Goal: Transaction & Acquisition: Subscribe to service/newsletter

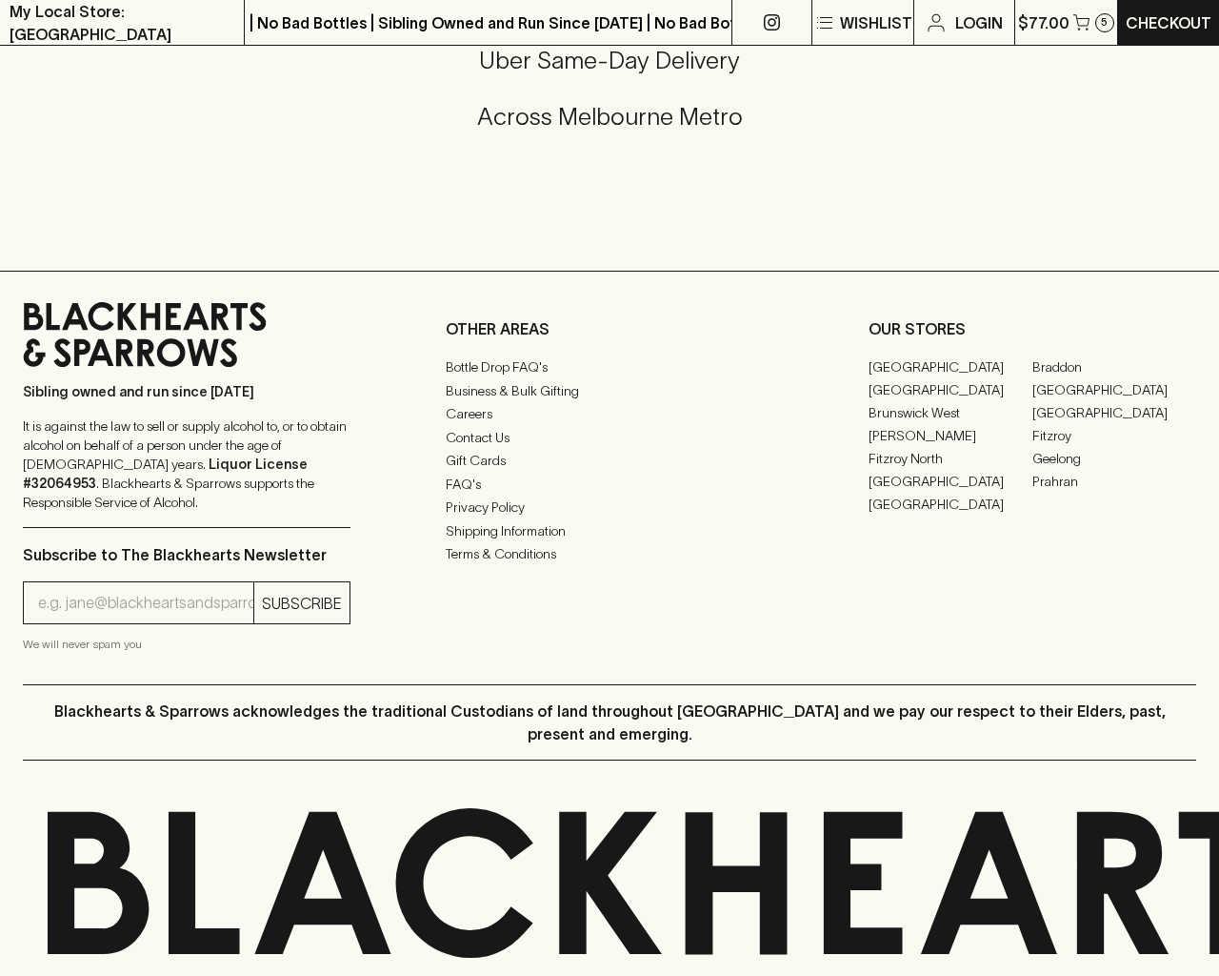
scroll to position [1009, 0]
type input "[EMAIL_ADDRESS]"
type input "1"
type input "e"
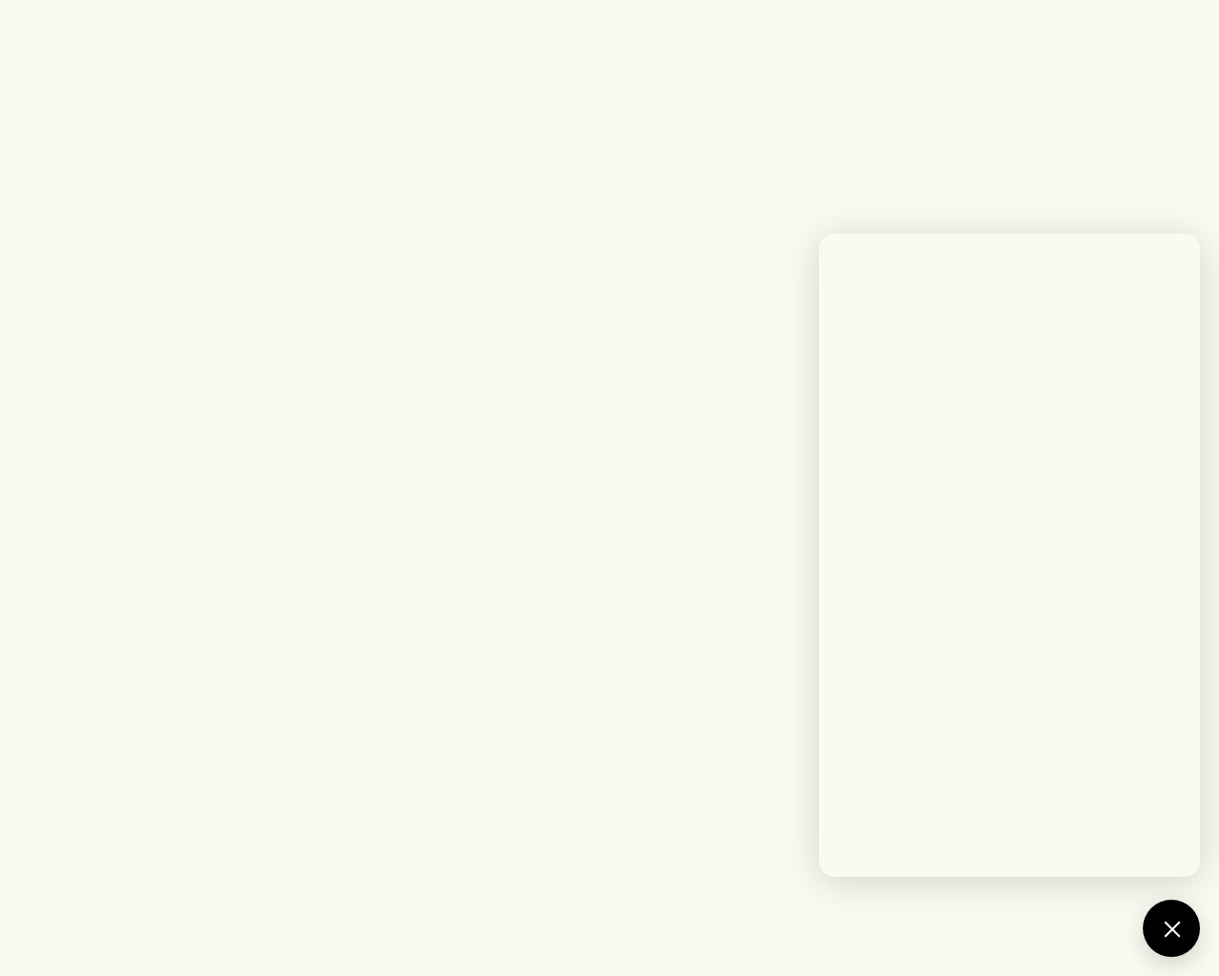
scroll to position [2239, 0]
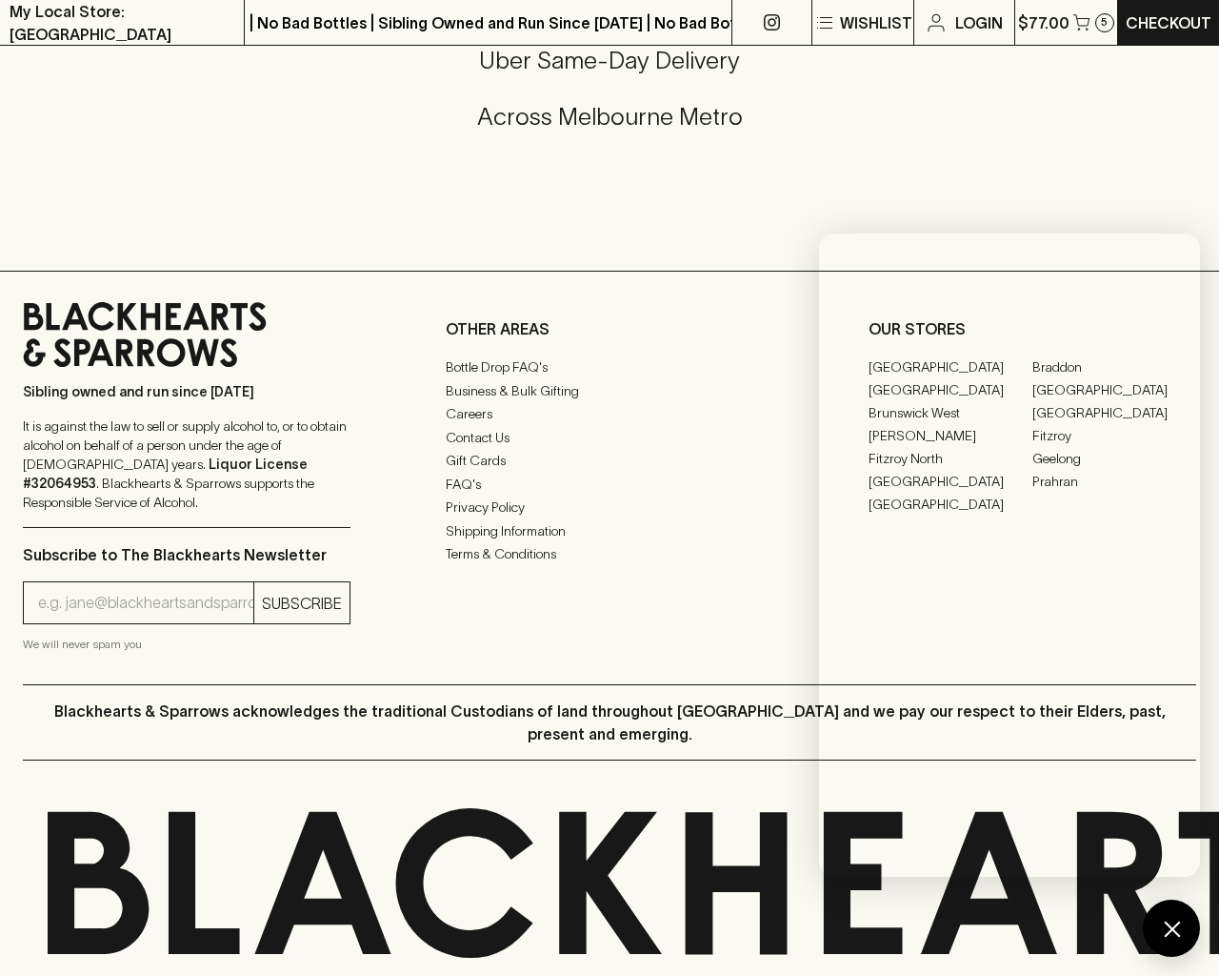
type input "[EMAIL_ADDRESS]"
type input "e"
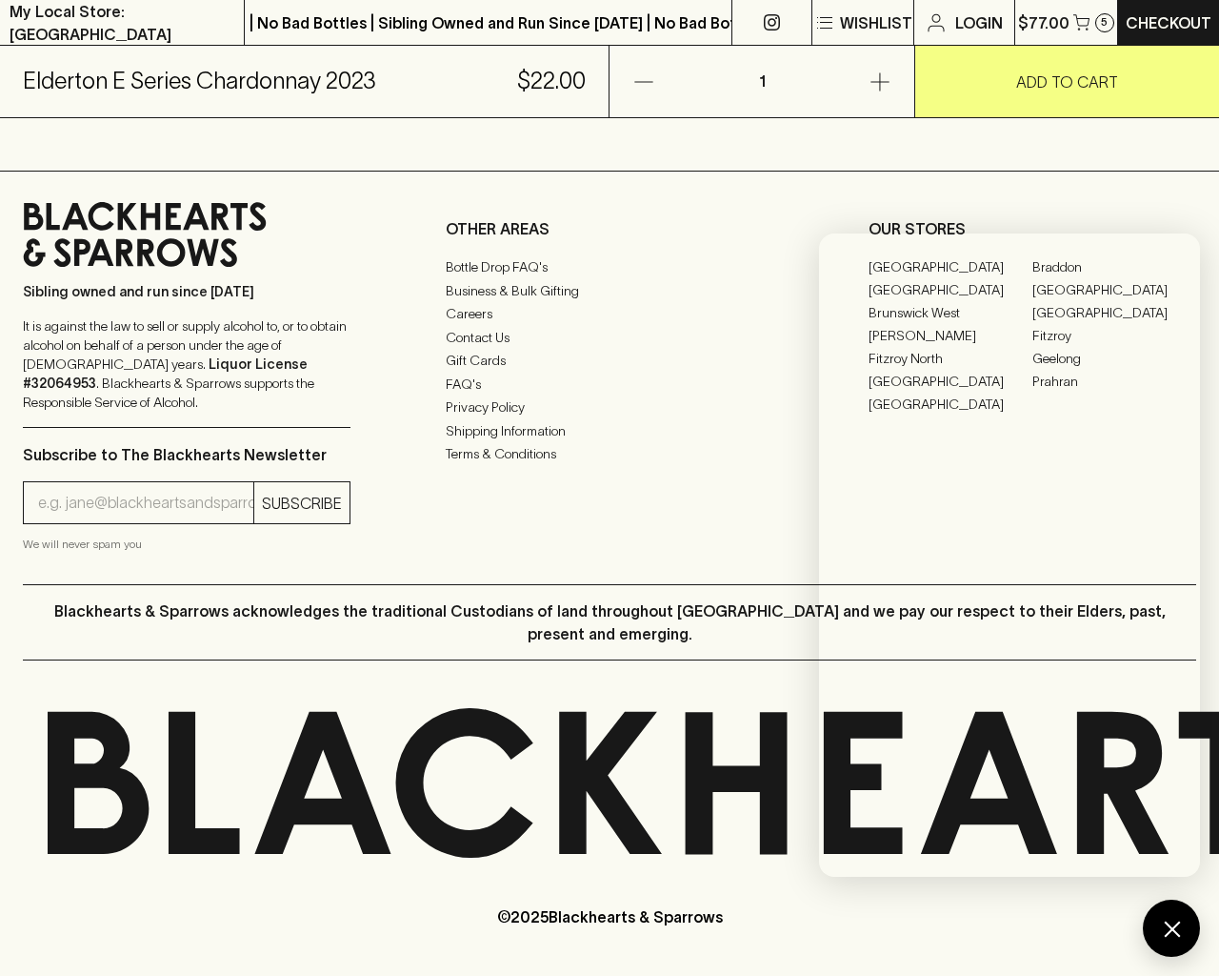
scroll to position [1150, 0]
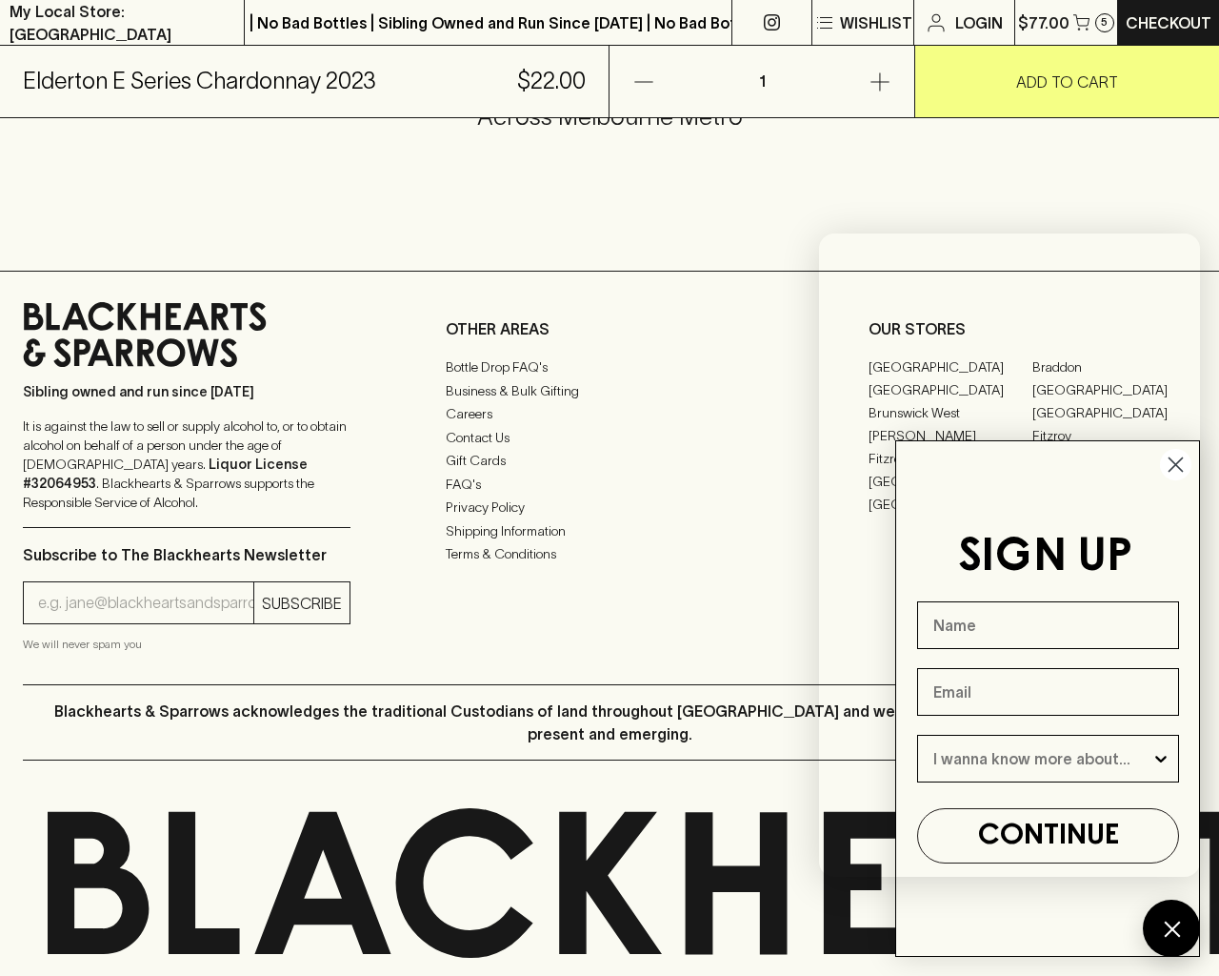
type input "[EMAIL_ADDRESS]"
type input "e"
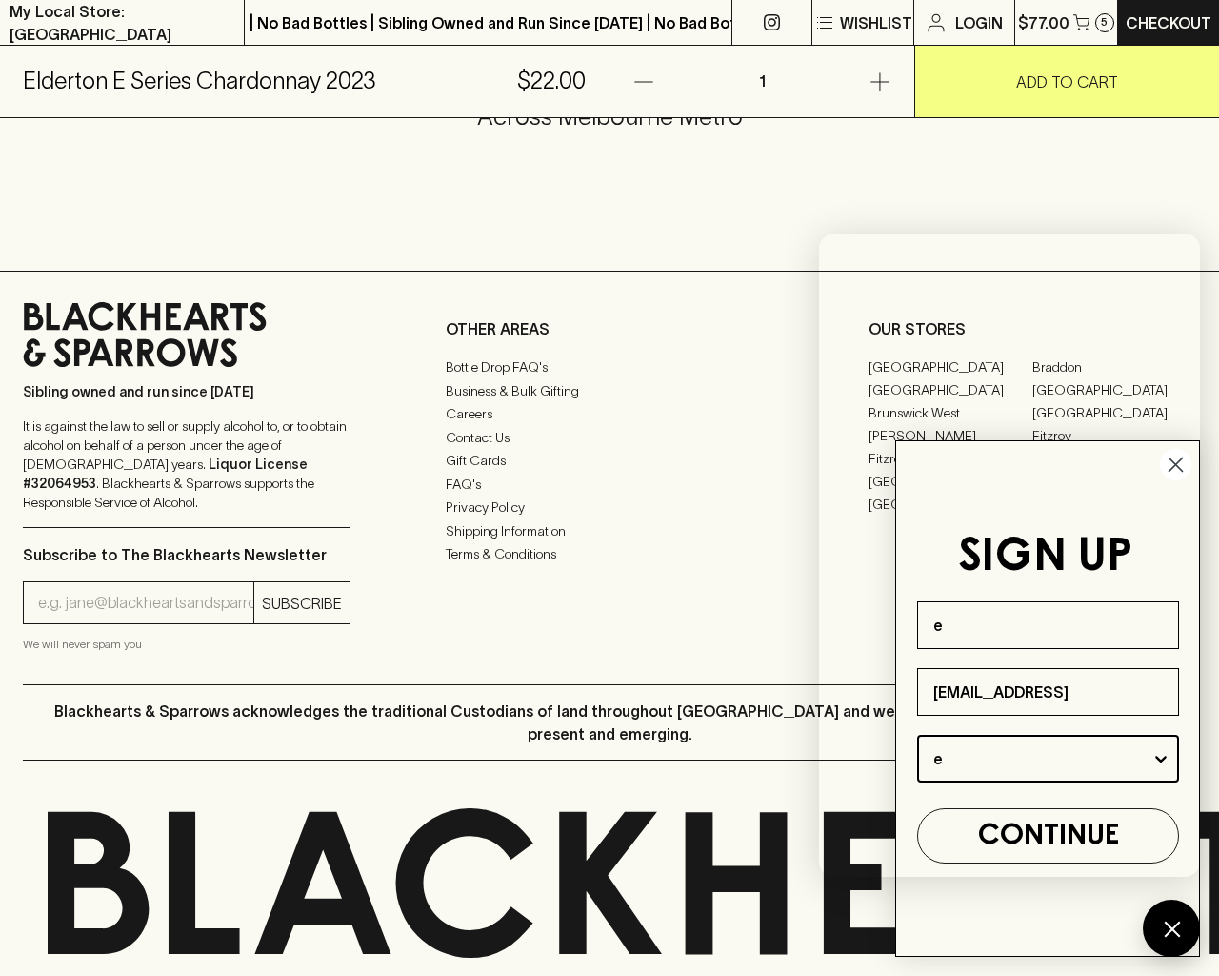
type input "Beer"
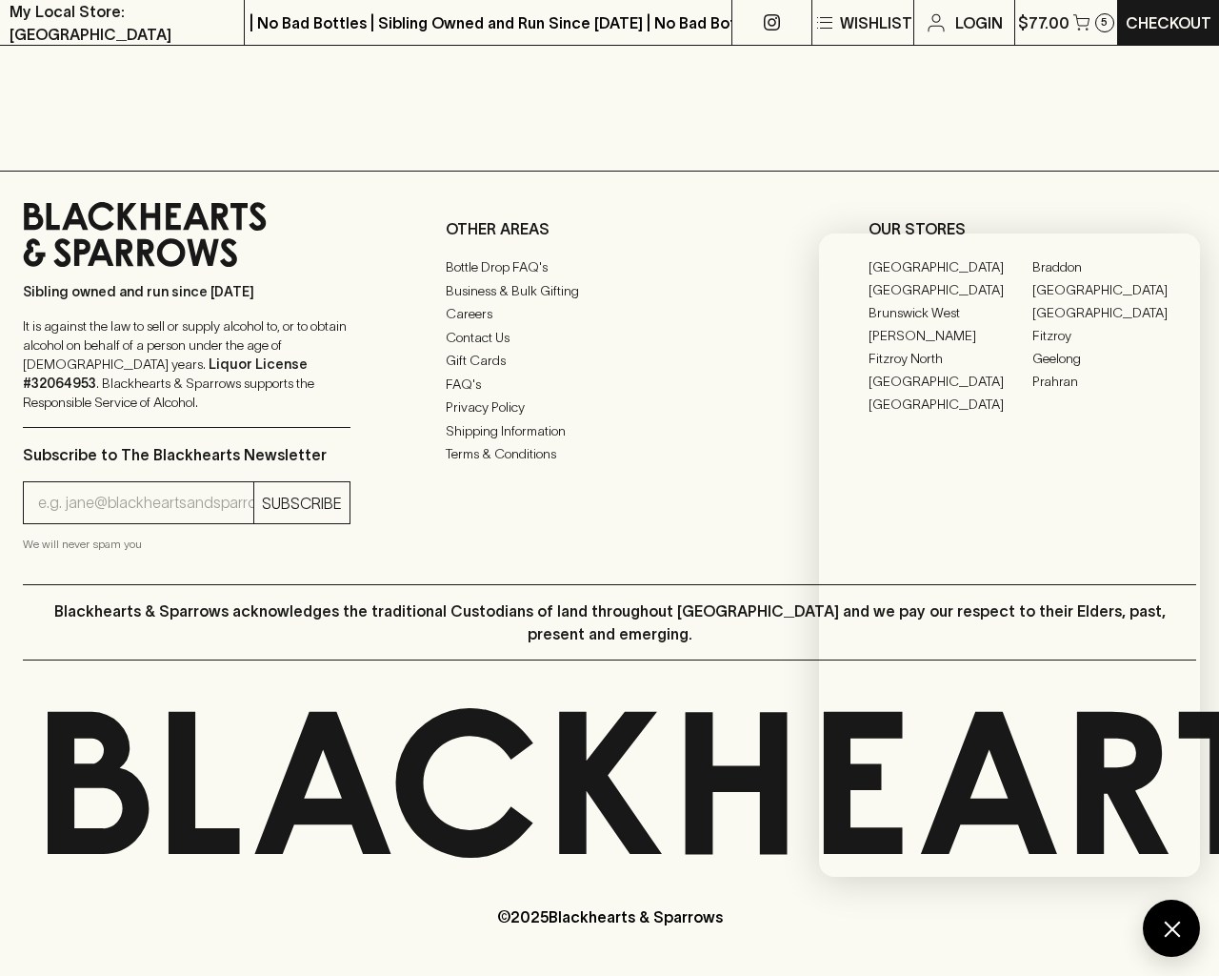
scroll to position [1009, 0]
